Goal: Task Accomplishment & Management: Use online tool/utility

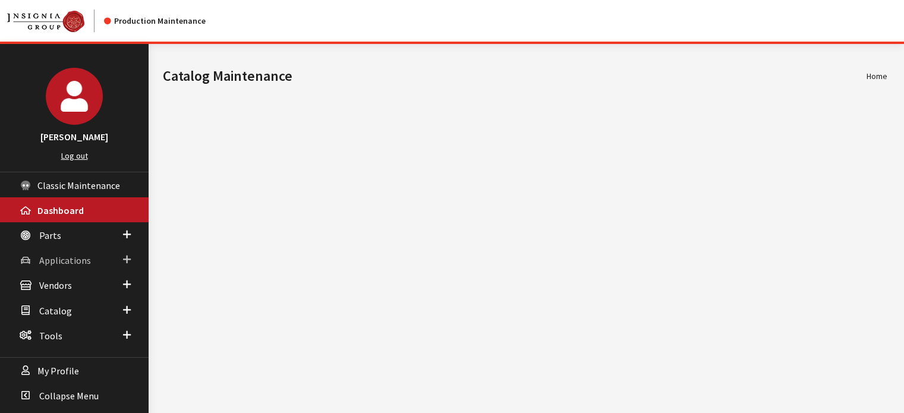
click at [71, 258] on span "Applications" at bounding box center [65, 260] width 52 height 12
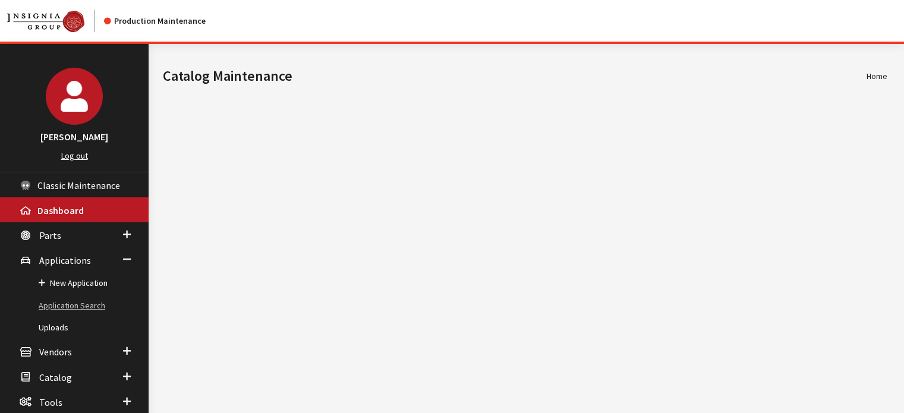
click at [86, 302] on link "Application Search" at bounding box center [74, 306] width 149 height 22
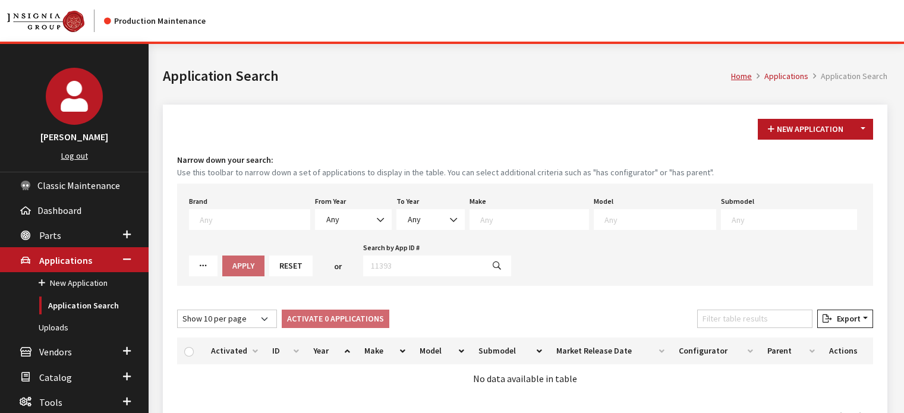
scroll to position [68, 0]
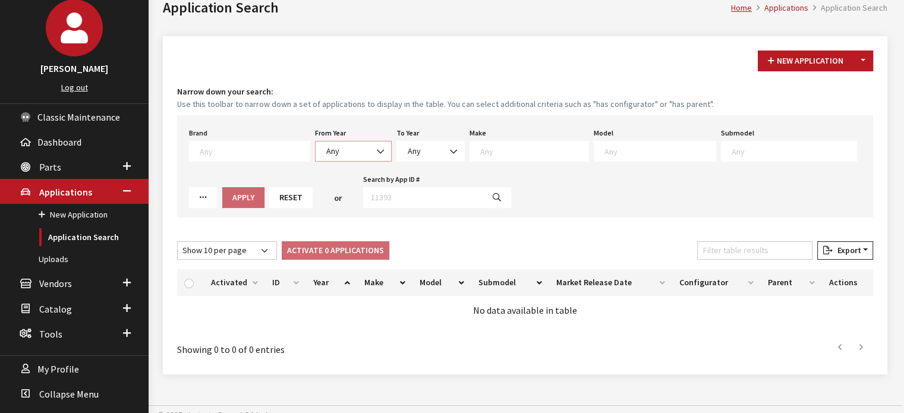
click at [326, 146] on span "Any" at bounding box center [332, 151] width 13 height 11
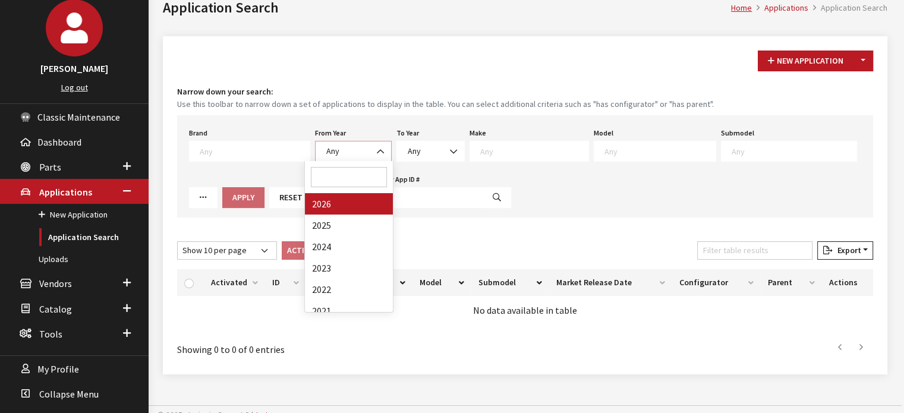
select select "2026"
select select
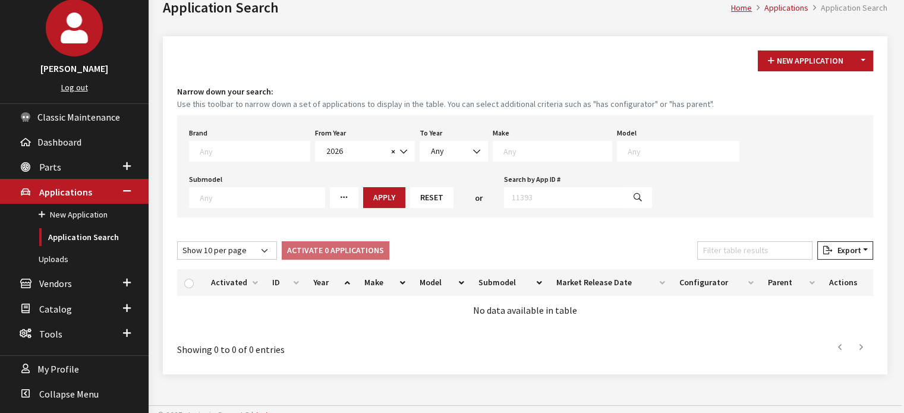
click at [513, 144] on span at bounding box center [555, 149] width 111 height 11
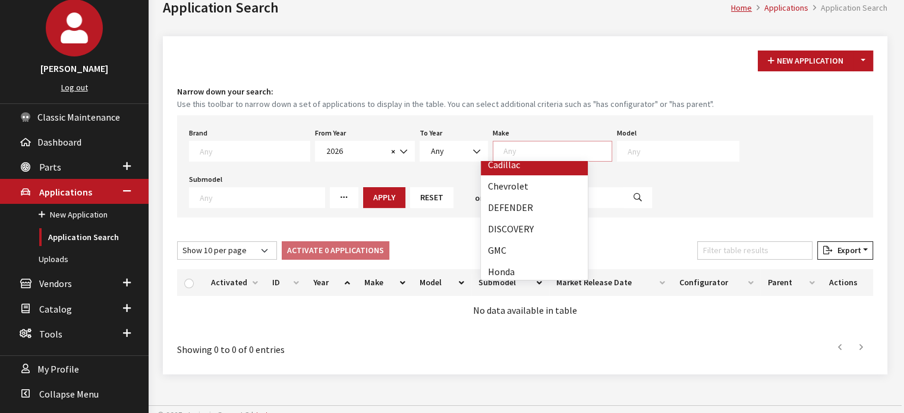
scroll to position [119, 0]
select select "65"
select select
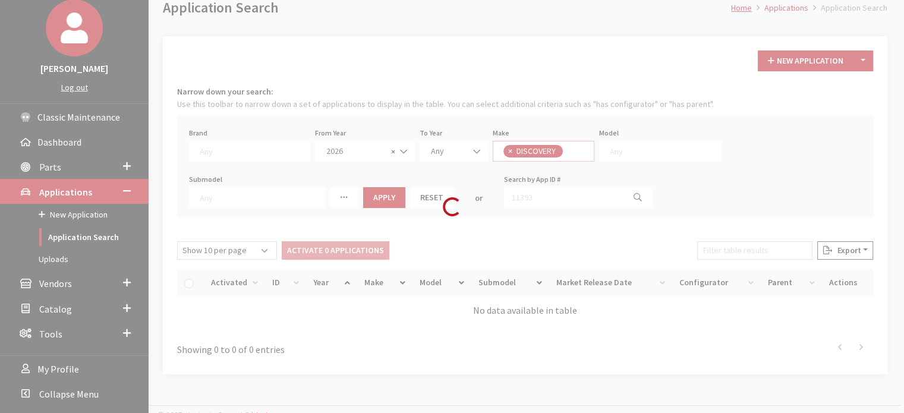
scroll to position [67, 0]
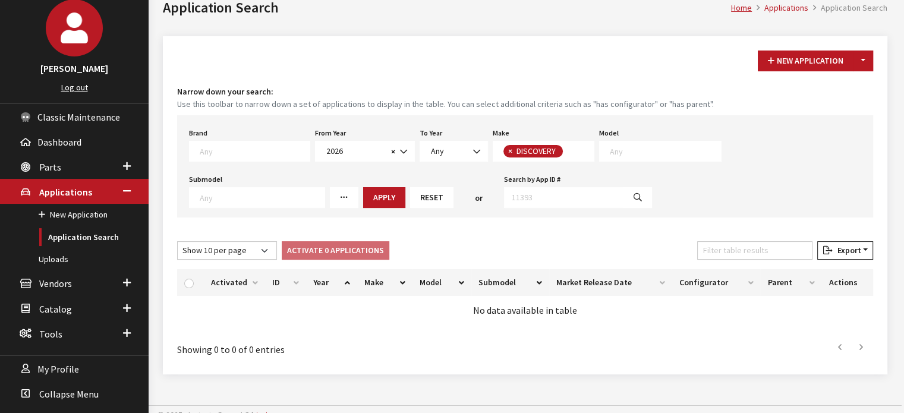
click at [613, 143] on span at bounding box center [660, 151] width 122 height 21
select select "1347"
select select
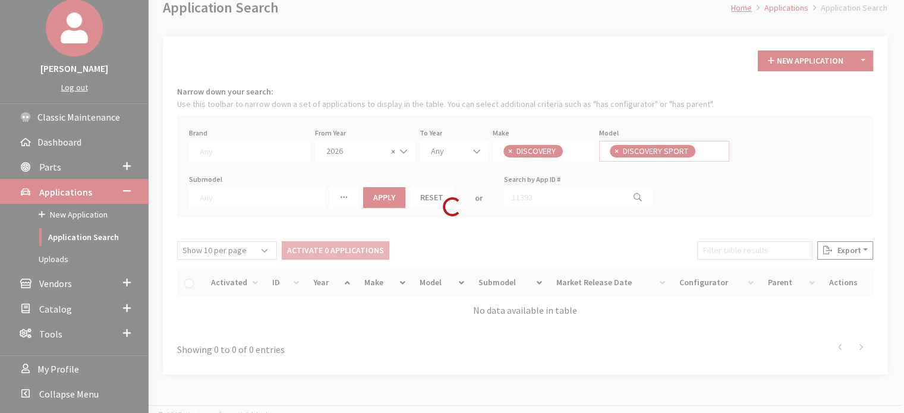
scroll to position [0, 0]
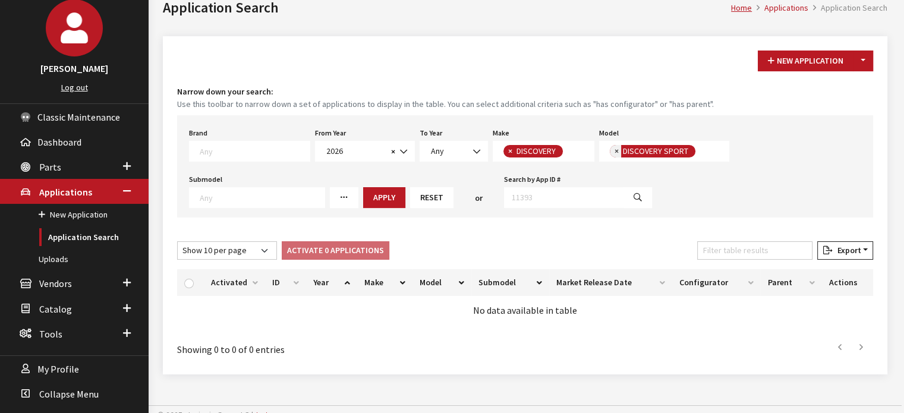
click at [610, 149] on button "×" at bounding box center [616, 151] width 12 height 12
select select
click at [610, 150] on textarea "Search" at bounding box center [665, 151] width 111 height 11
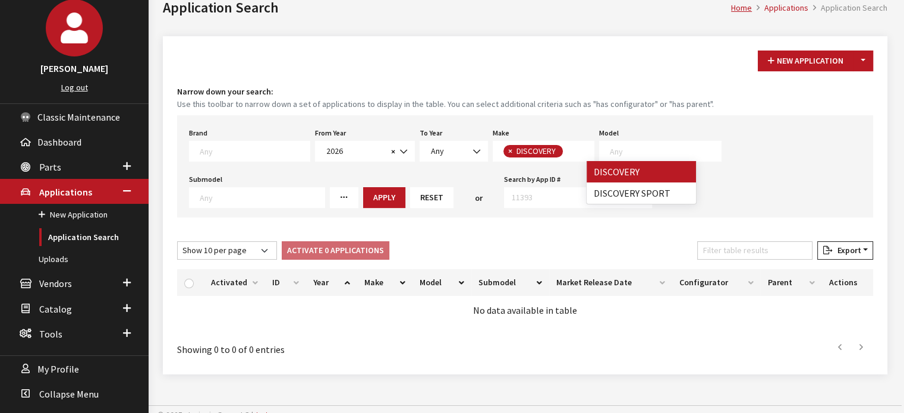
select select "1346"
select select
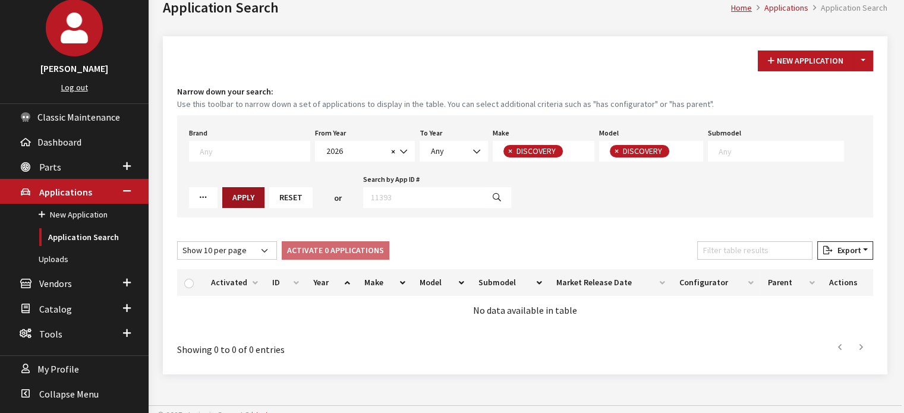
click at [222, 204] on button "Apply" at bounding box center [243, 197] width 42 height 21
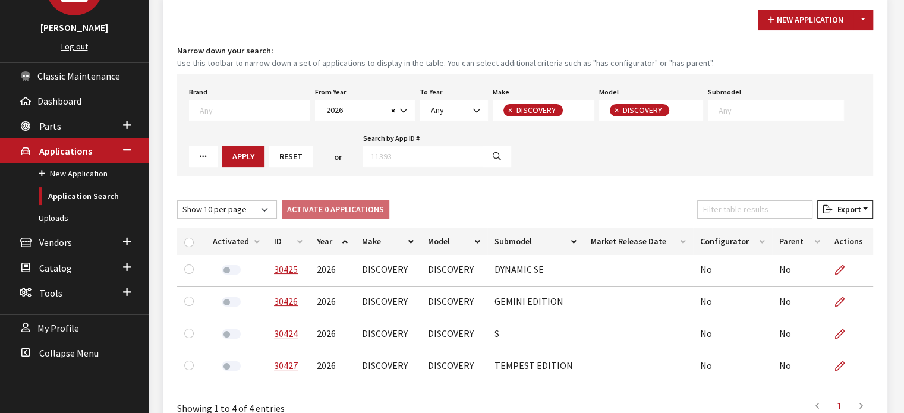
scroll to position [179, 0]
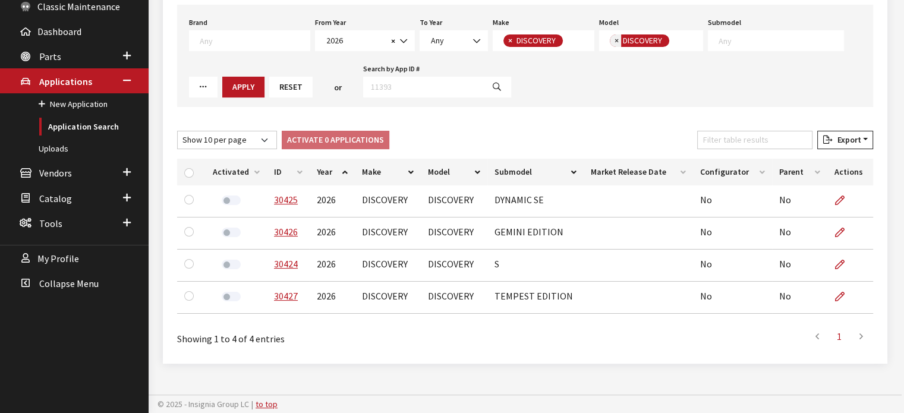
click at [610, 42] on button "×" at bounding box center [616, 40] width 12 height 12
select select
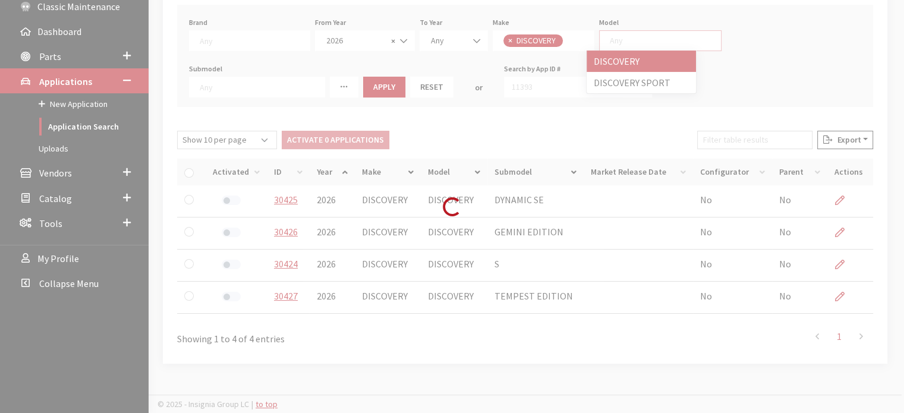
scroll to position [0, 0]
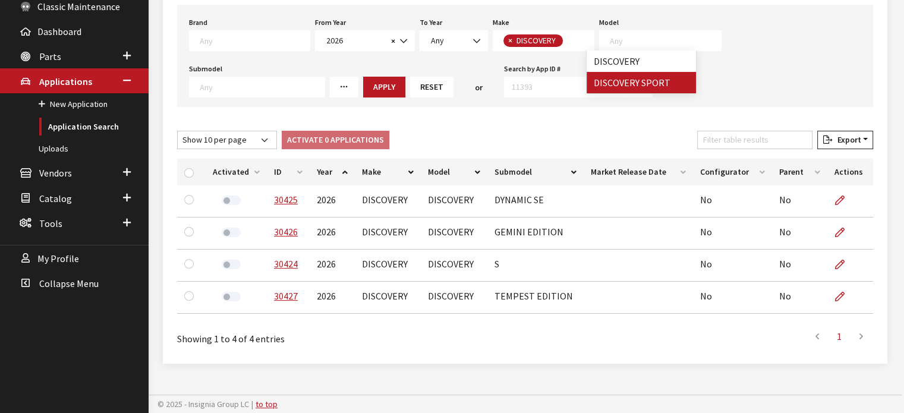
select select "1347"
select select
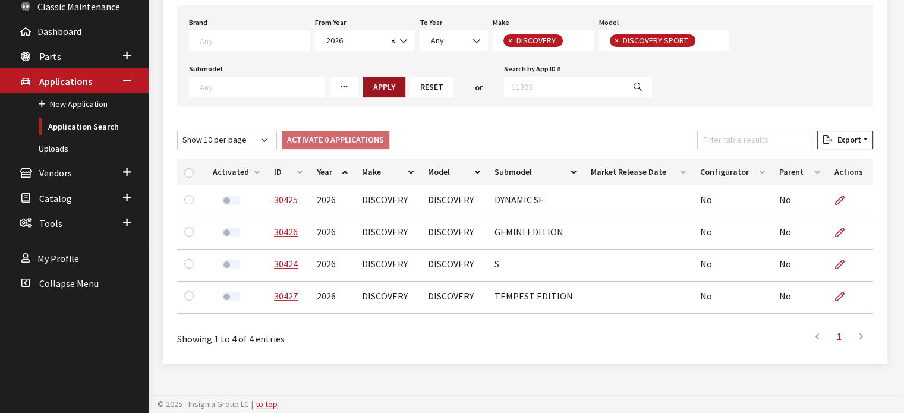
click at [363, 90] on button "Apply" at bounding box center [384, 87] width 42 height 21
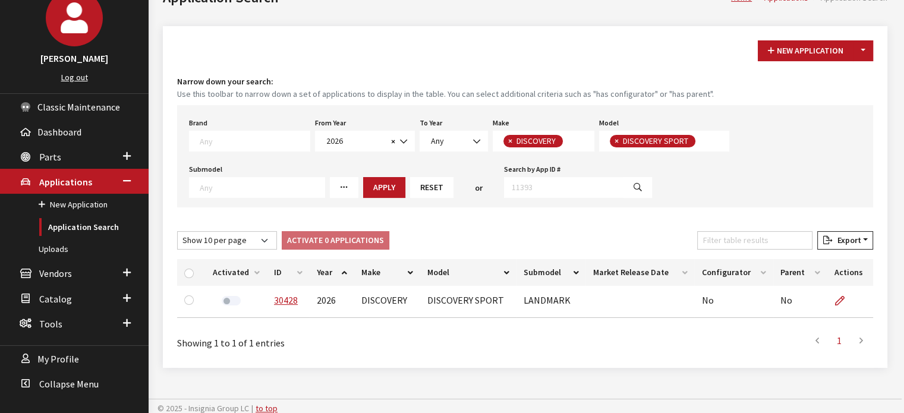
scroll to position [83, 0]
